Goal: Task Accomplishment & Management: Manage account settings

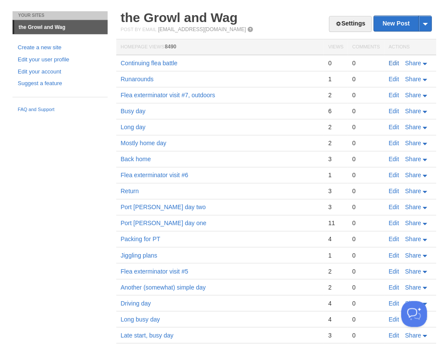
click at [394, 60] on link "Edit" at bounding box center [393, 63] width 10 height 7
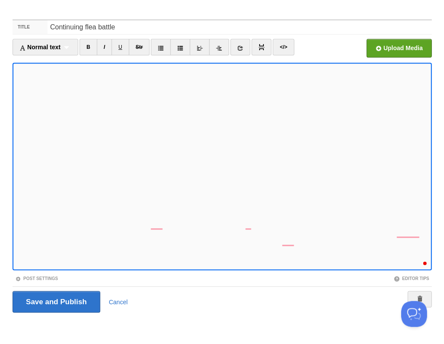
scroll to position [307, 0]
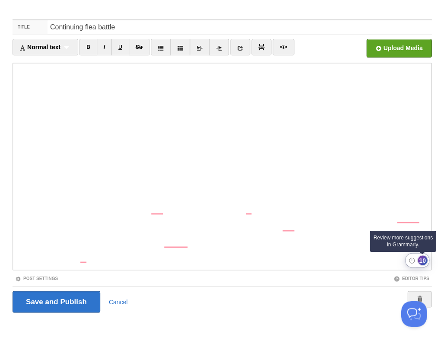
click at [420, 260] on div "10" at bounding box center [422, 259] width 9 height 9
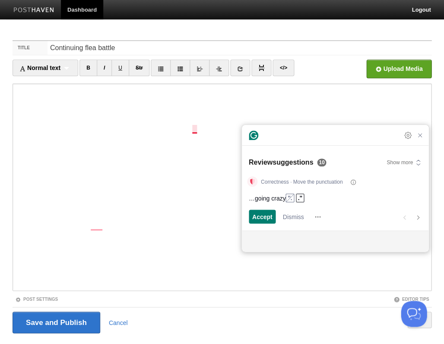
scroll to position [3, 0]
click at [265, 221] on div "Accept" at bounding box center [262, 216] width 20 height 14
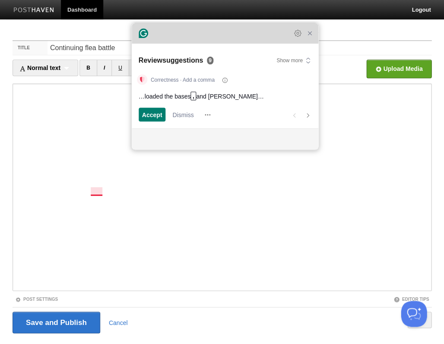
drag, startPoint x: 282, startPoint y: 141, endPoint x: 172, endPoint y: 39, distance: 150.0
click at [172, 39] on div "Grammarly Assistant Accepting suggestion Review suggestions 9 Show more Correct…" at bounding box center [225, 86] width 187 height 127
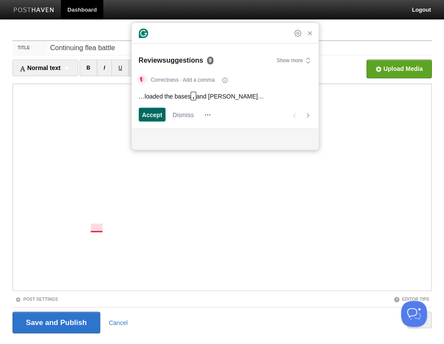
click at [148, 108] on div "Accept" at bounding box center [152, 115] width 20 height 14
click at [148, 116] on span "Accept" at bounding box center [152, 114] width 20 height 9
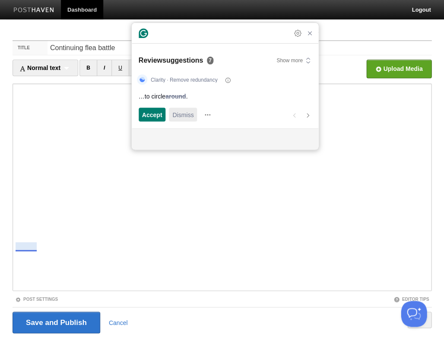
click at [183, 117] on span "Dismiss" at bounding box center [182, 114] width 21 height 9
click at [154, 120] on div "Accept" at bounding box center [152, 115] width 20 height 14
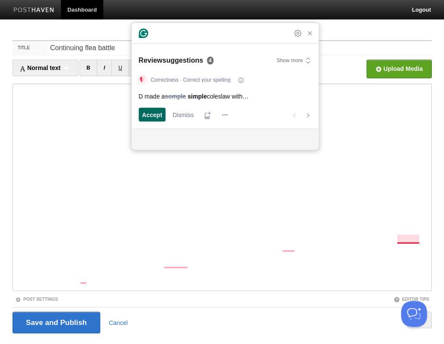
click at [152, 116] on span "Accept" at bounding box center [152, 114] width 20 height 9
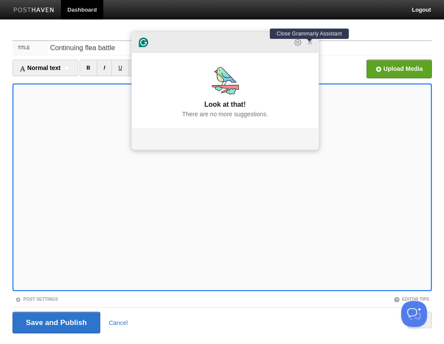
click at [307, 46] on icon "Close Grammarly Assistant" at bounding box center [309, 42] width 7 height 7
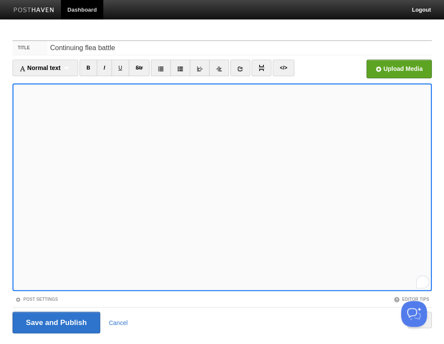
scroll to position [21, 0]
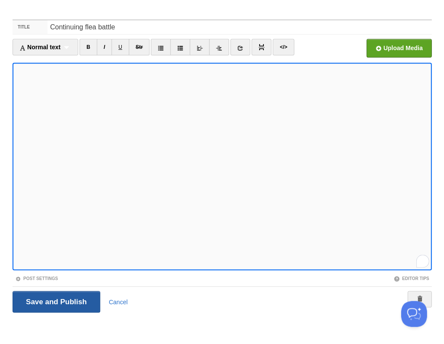
click at [55, 300] on input "Save and Publish" at bounding box center [57, 302] width 88 height 22
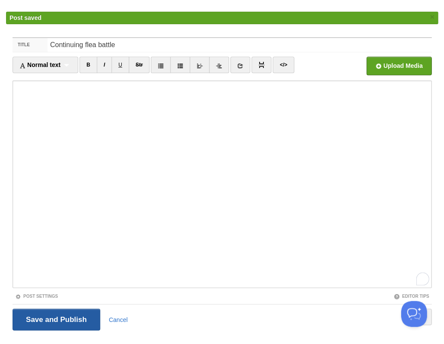
click at [55, 317] on input "Save and Publish" at bounding box center [57, 319] width 88 height 22
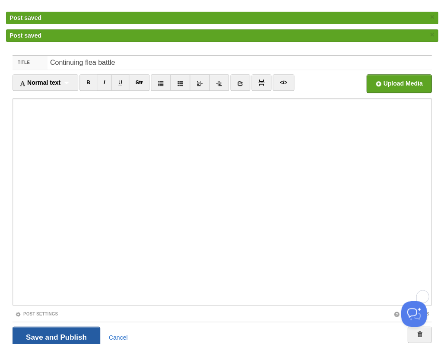
scroll to position [308, 0]
click at [69, 335] on input "Save and Publish" at bounding box center [57, 337] width 88 height 22
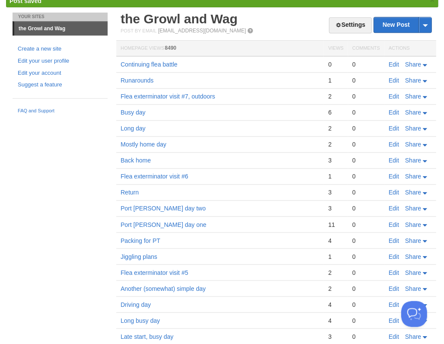
scroll to position [0, 0]
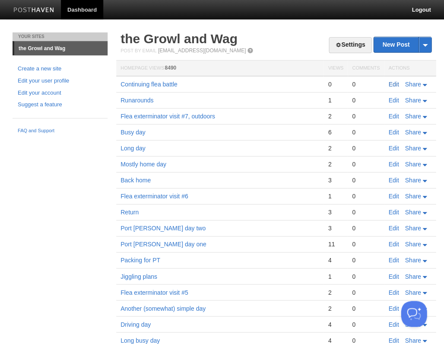
click at [396, 82] on link "Edit" at bounding box center [393, 84] width 10 height 7
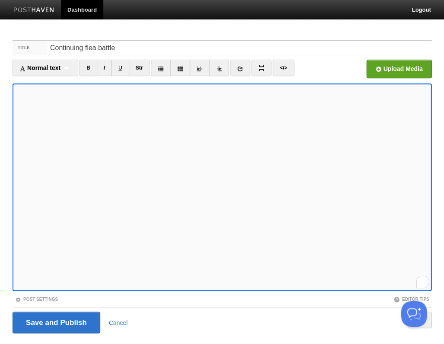
scroll to position [21, 0]
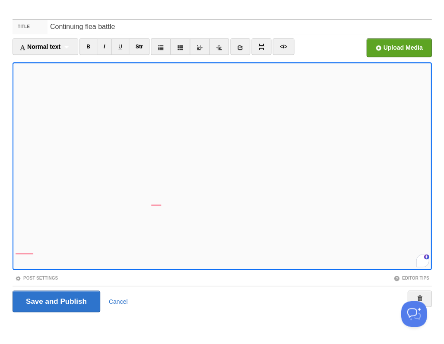
scroll to position [325, 0]
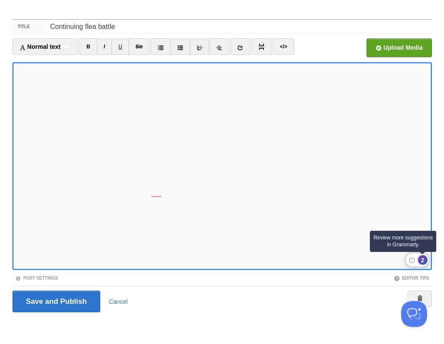
click at [421, 260] on div "2" at bounding box center [422, 259] width 9 height 9
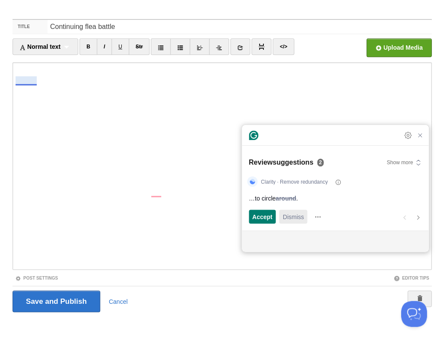
click at [291, 215] on span "Dismiss" at bounding box center [292, 216] width 21 height 9
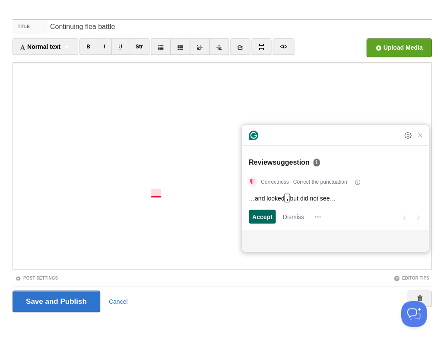
click at [258, 216] on span "Accept" at bounding box center [262, 216] width 20 height 9
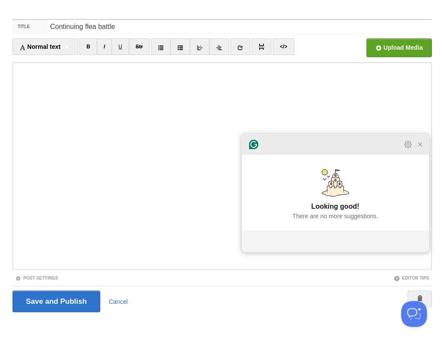
click at [419, 148] on icon "Close Grammarly Assistant" at bounding box center [419, 144] width 7 height 7
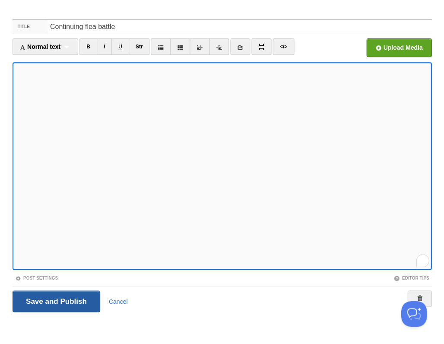
click at [55, 300] on input "Save and Publish" at bounding box center [57, 301] width 88 height 22
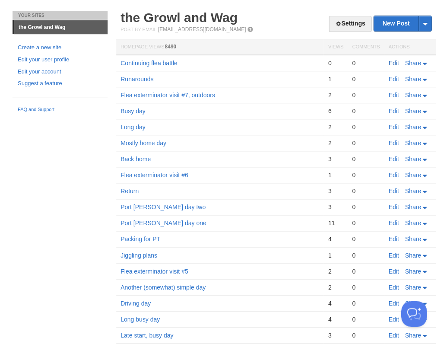
click at [394, 61] on link "Edit" at bounding box center [393, 63] width 10 height 7
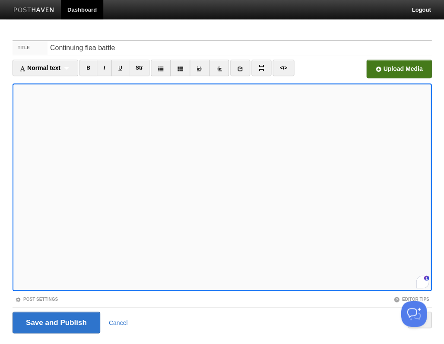
scroll to position [21, 0]
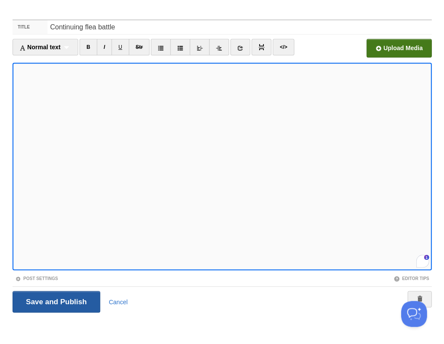
click at [55, 300] on input "Save and Publish" at bounding box center [57, 302] width 88 height 22
